Goal: Contribute content: Add original content to the website for others to see

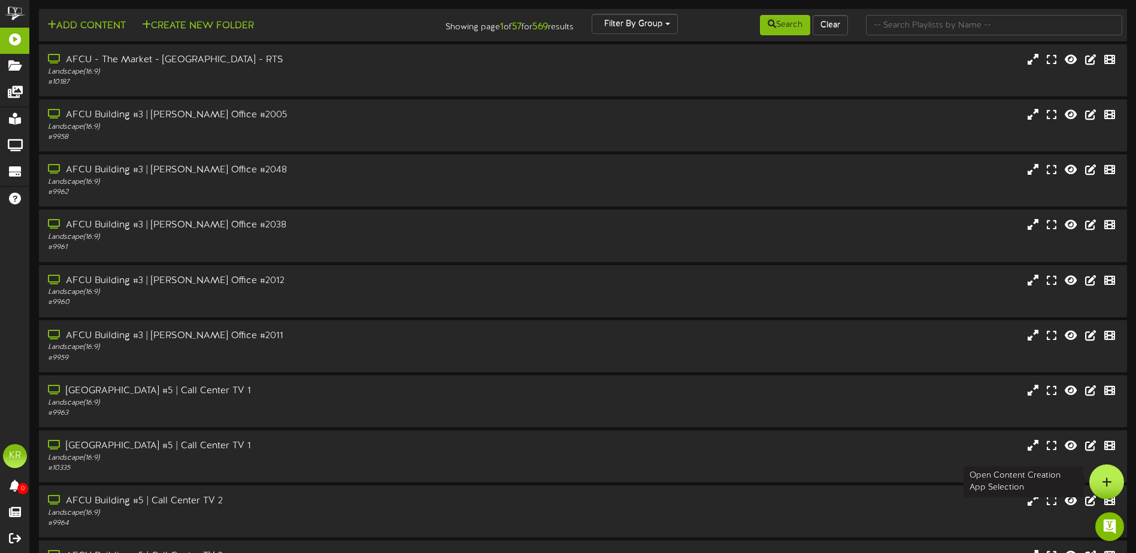
click at [1106, 478] on icon at bounding box center [1107, 482] width 10 height 11
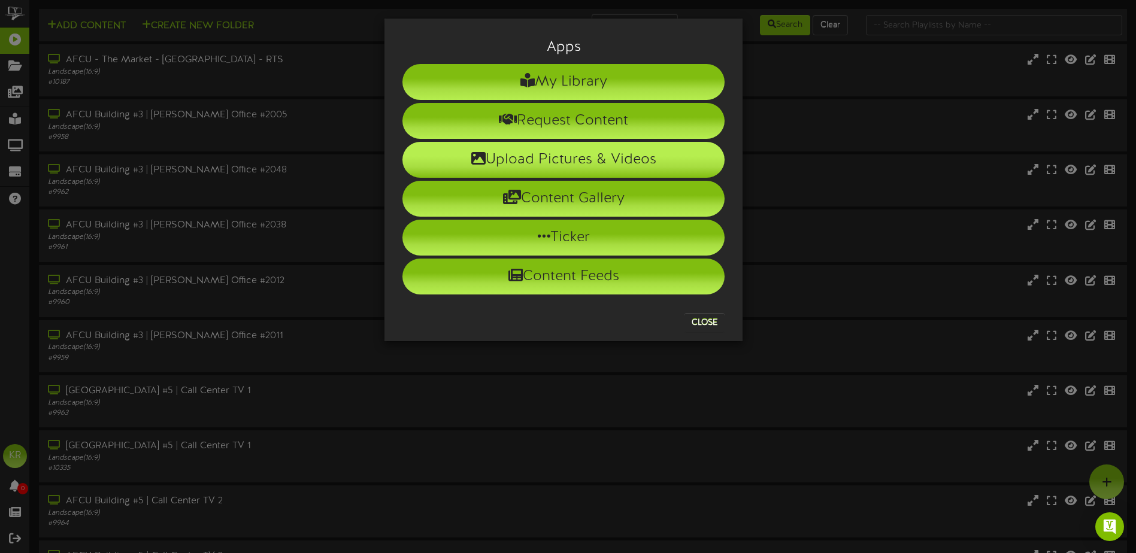
click at [537, 171] on li "Upload Pictures & Videos" at bounding box center [563, 160] width 322 height 36
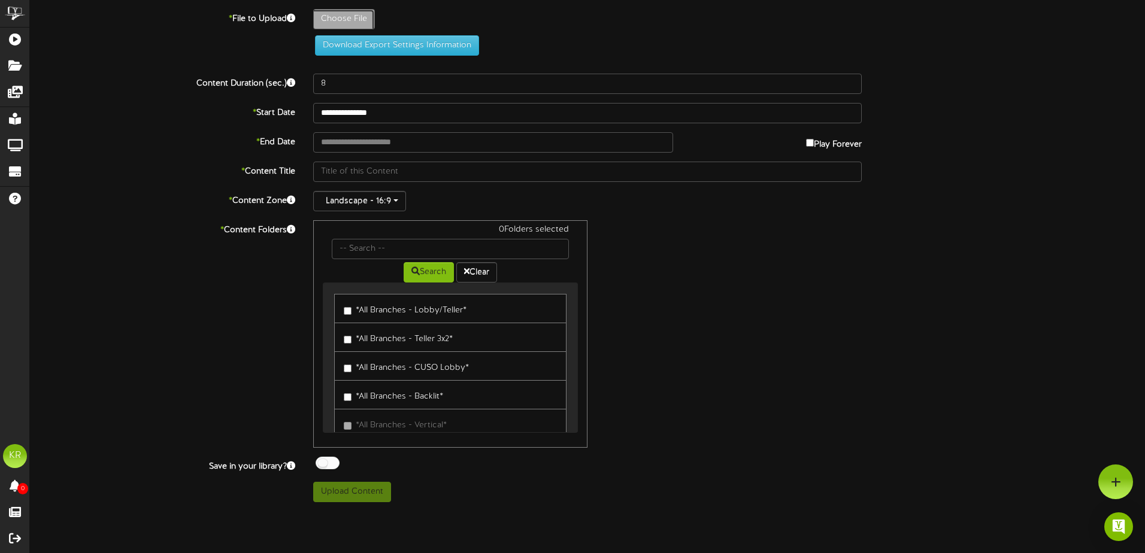
type input "**********"
type input "WeeklyBirthdaysAug3"
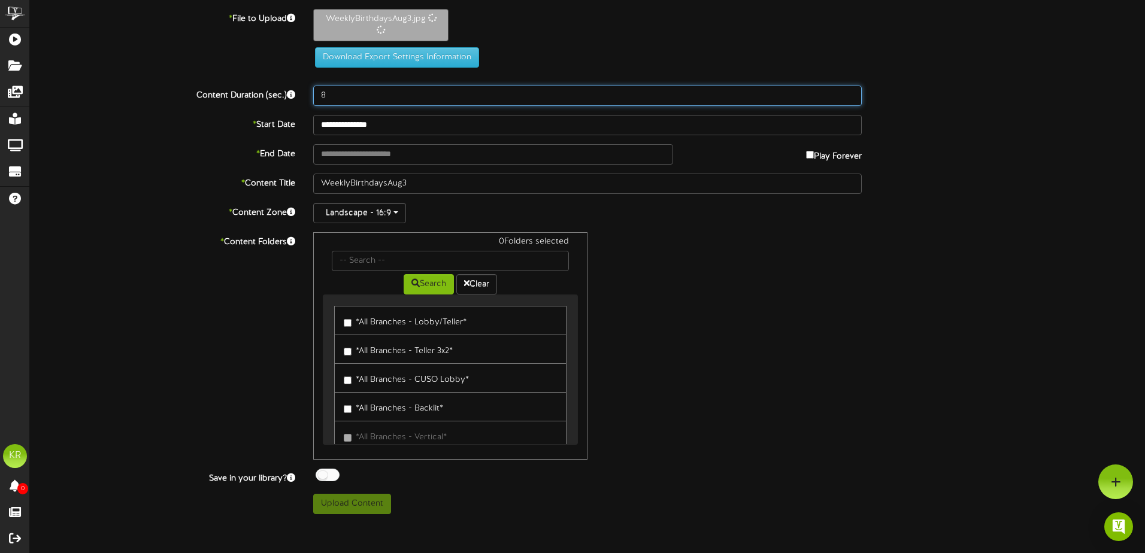
drag, startPoint x: 360, startPoint y: 92, endPoint x: 285, endPoint y: 99, distance: 75.8
click at [285, 99] on div "Content Duration (sec.) 8" at bounding box center [587, 96] width 1133 height 20
type input "30"
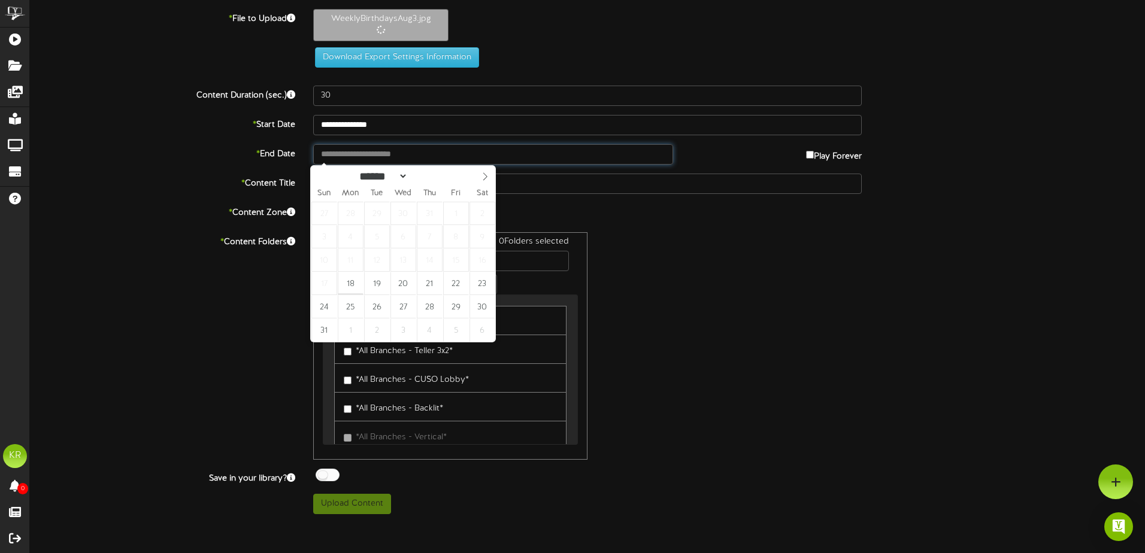
click at [341, 159] on input "text" at bounding box center [493, 154] width 360 height 20
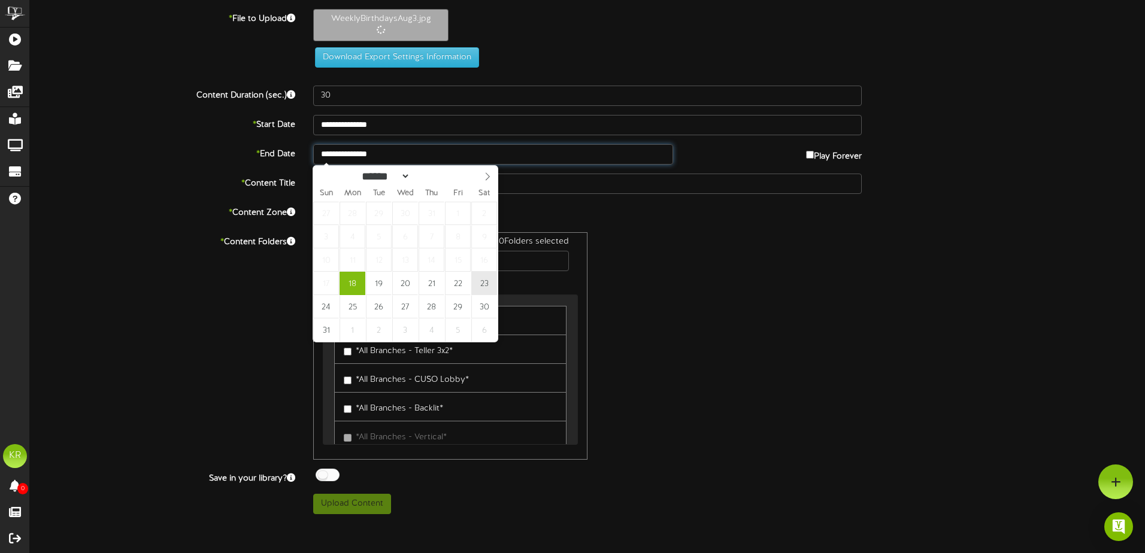
type input "**********"
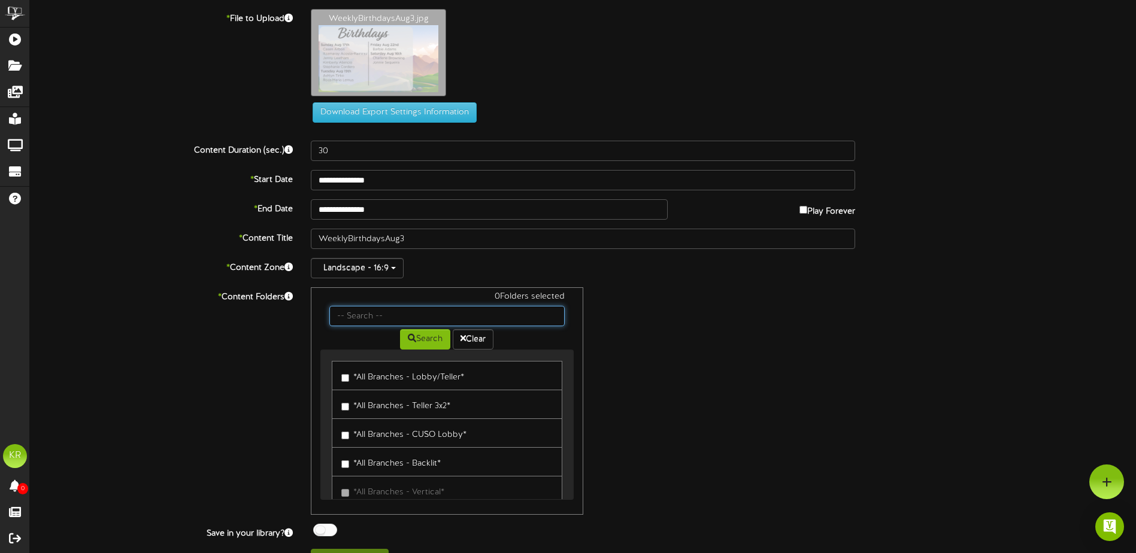
click at [405, 317] on input "text" at bounding box center [446, 316] width 235 height 20
type input "Center"
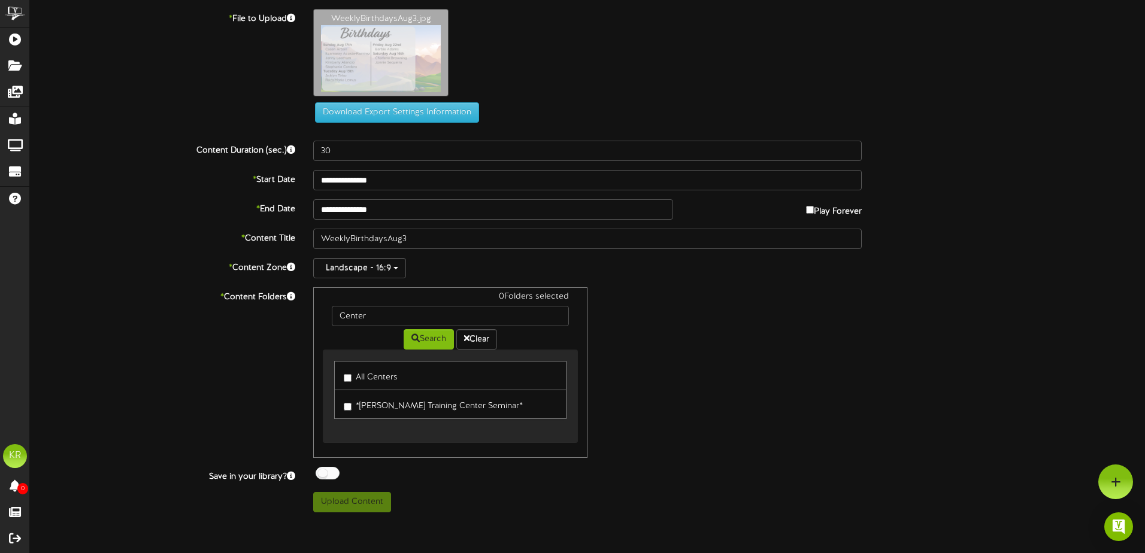
click at [374, 377] on label "All Centers" at bounding box center [371, 376] width 54 height 16
click at [333, 469] on div at bounding box center [328, 473] width 24 height 13
click at [351, 503] on button "Upload Content" at bounding box center [352, 502] width 78 height 20
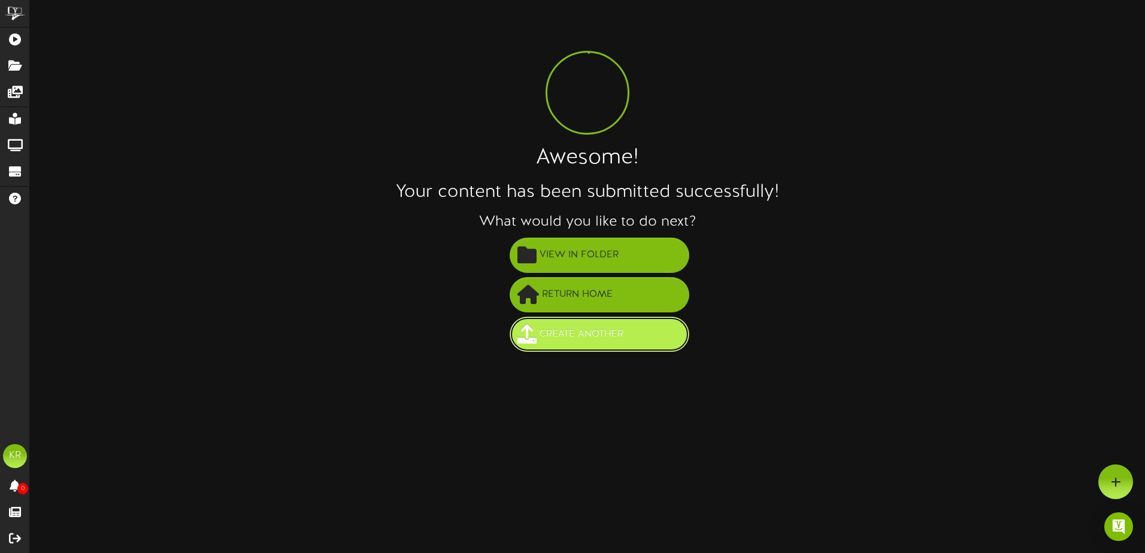
click at [573, 338] on span "Create Another" at bounding box center [581, 334] width 90 height 20
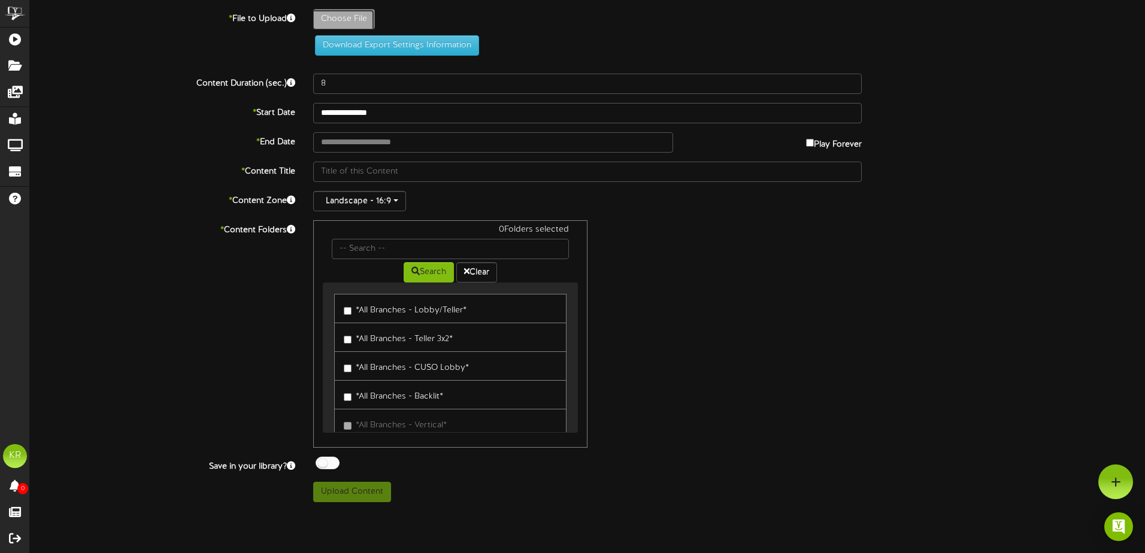
type input "**********"
type input "2Bereavementleave"
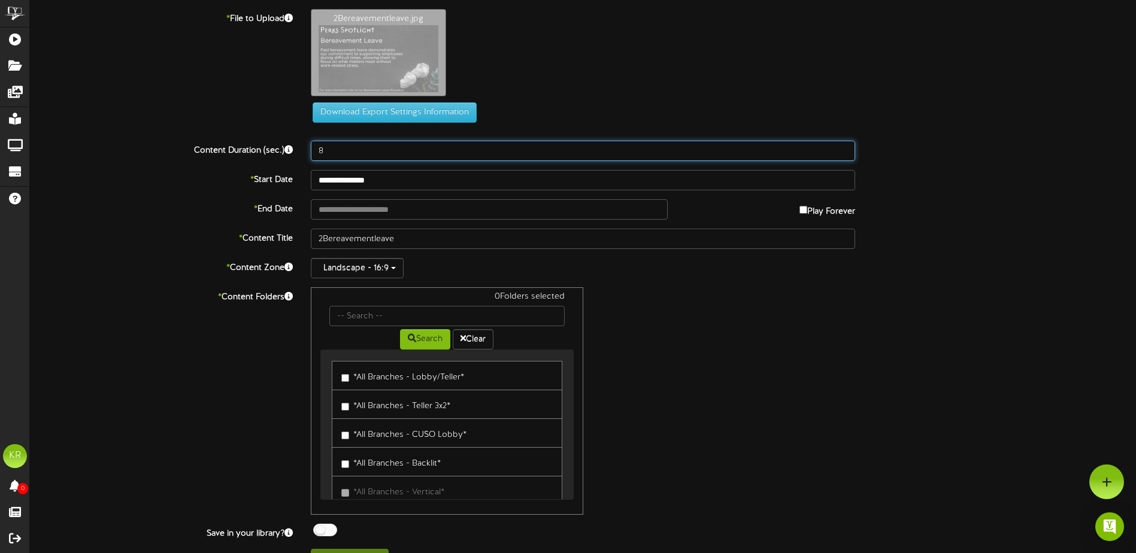
drag, startPoint x: 335, startPoint y: 145, endPoint x: 296, endPoint y: 145, distance: 39.5
click at [296, 145] on div "Content Duration (sec.) 8" at bounding box center [583, 151] width 1124 height 20
type input "35"
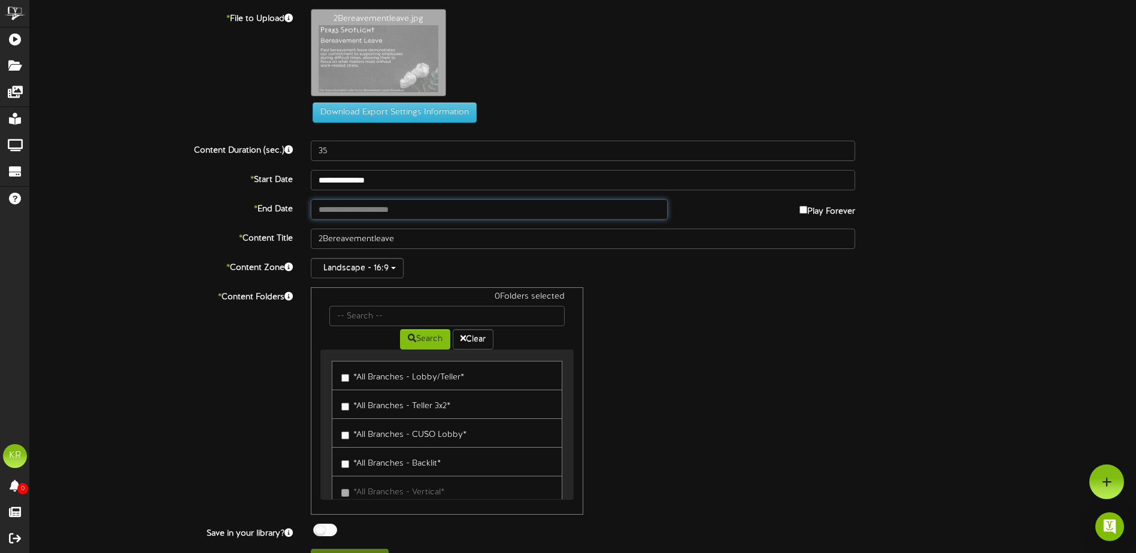
click at [543, 208] on input "text" at bounding box center [489, 209] width 357 height 20
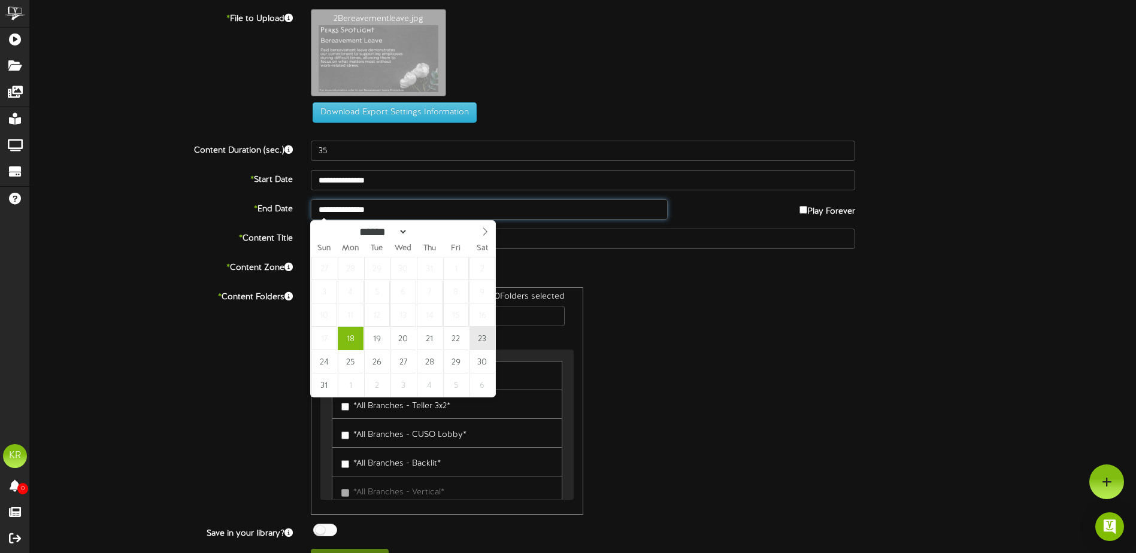
type input "**********"
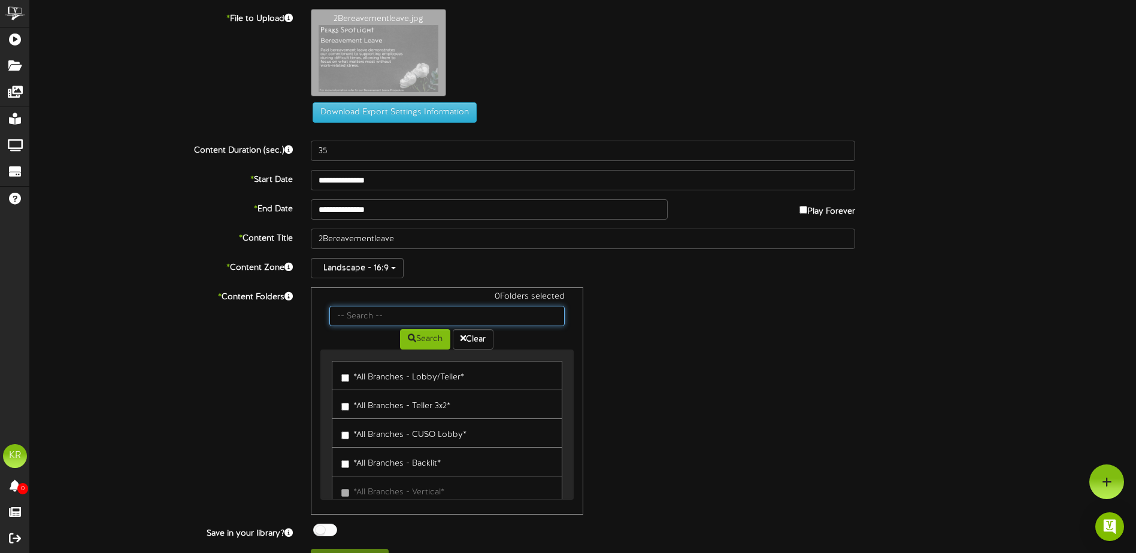
click at [373, 320] on input "text" at bounding box center [446, 316] width 235 height 20
type input "Center"
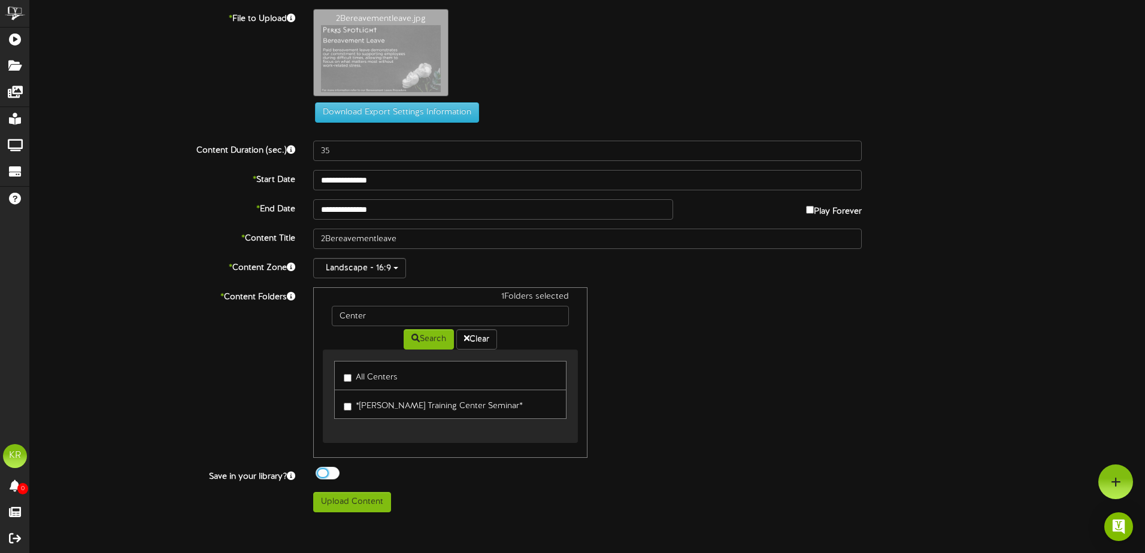
click at [332, 478] on div at bounding box center [328, 473] width 24 height 13
click at [372, 509] on button "Upload Content" at bounding box center [352, 502] width 78 height 20
